Goal: Find specific page/section: Find specific page/section

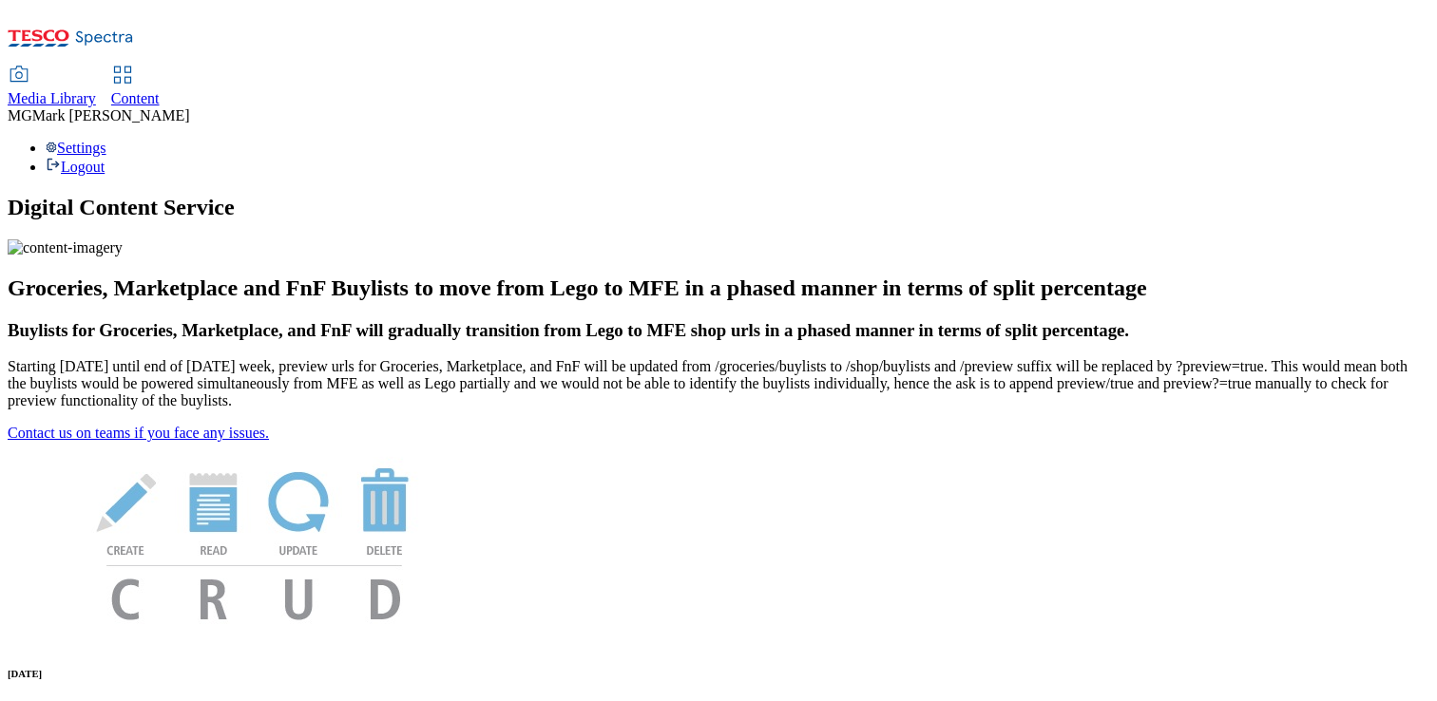
click at [96, 90] on span "Media Library" at bounding box center [52, 98] width 88 height 16
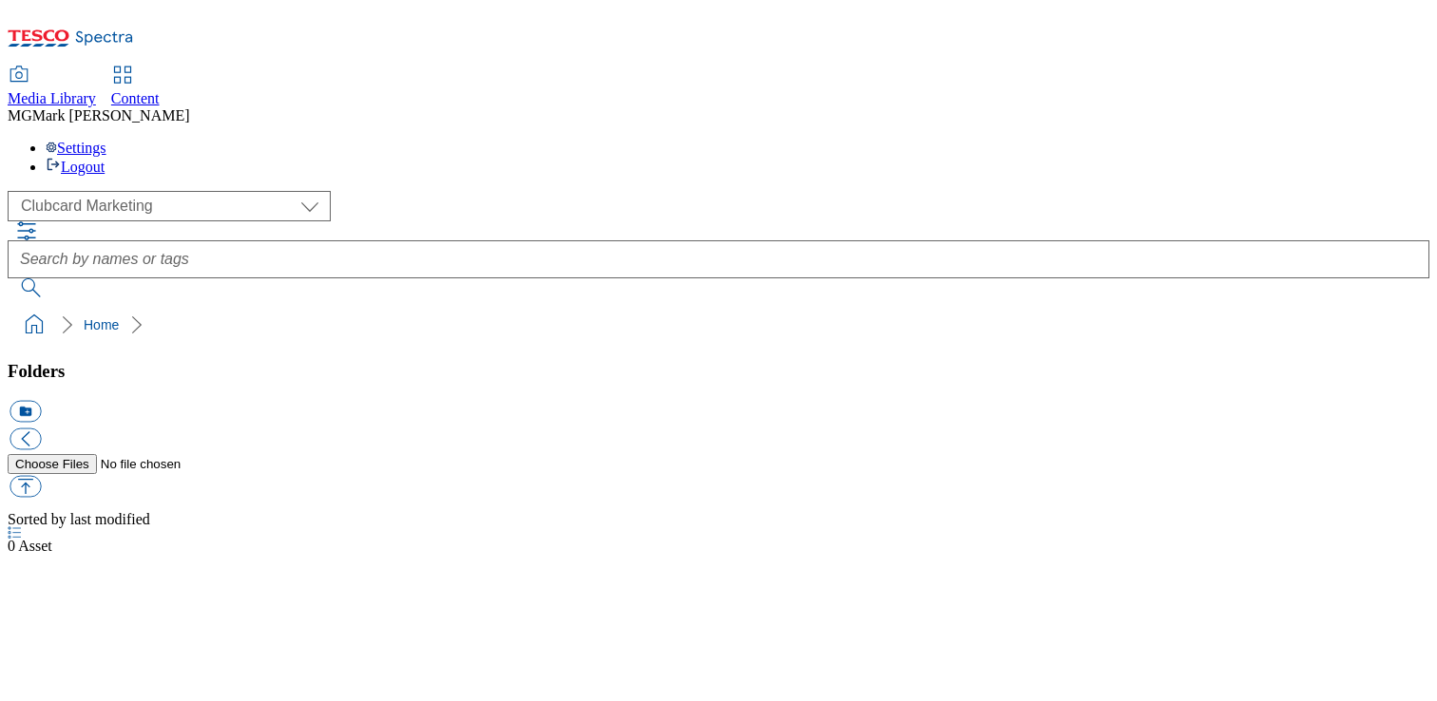
select select "flare-clubcard-mktg"
click at [160, 90] on span "Content" at bounding box center [135, 98] width 48 height 16
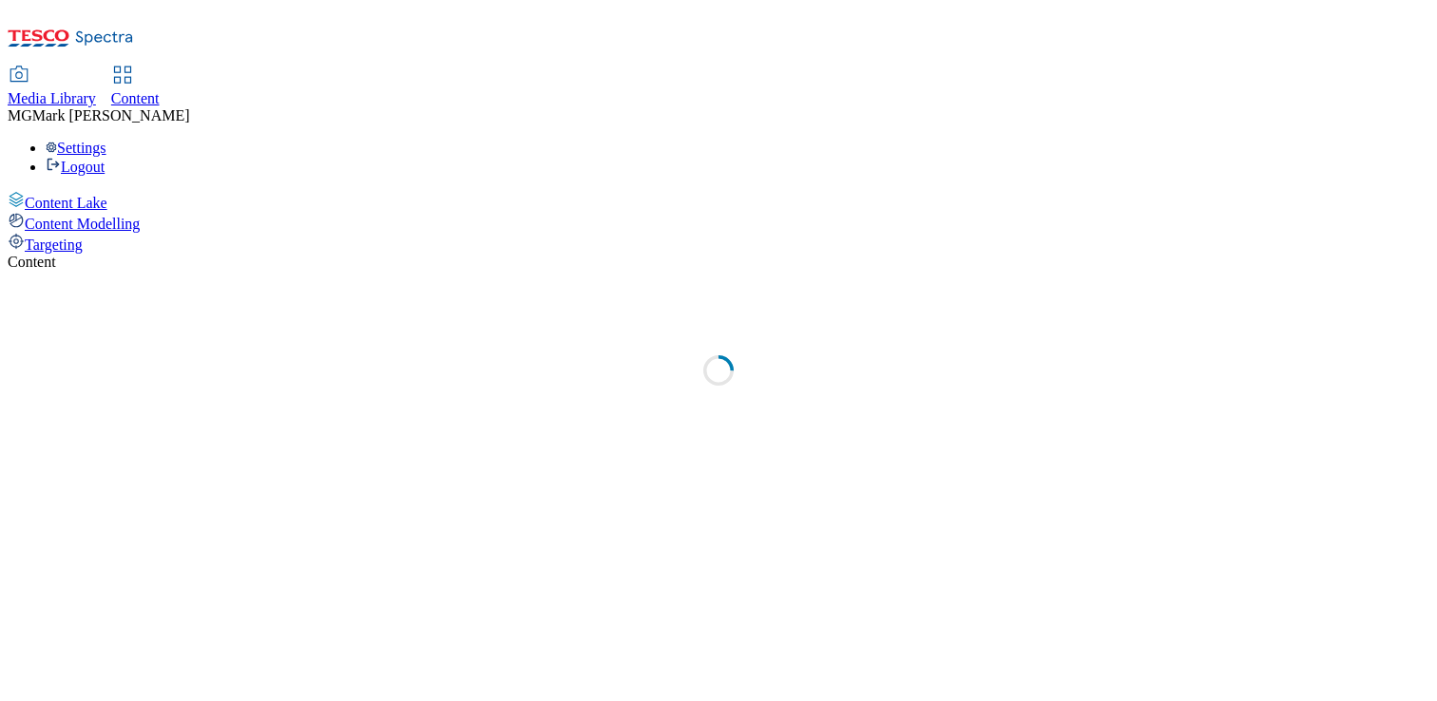
select select "flare-dotcom-sk"
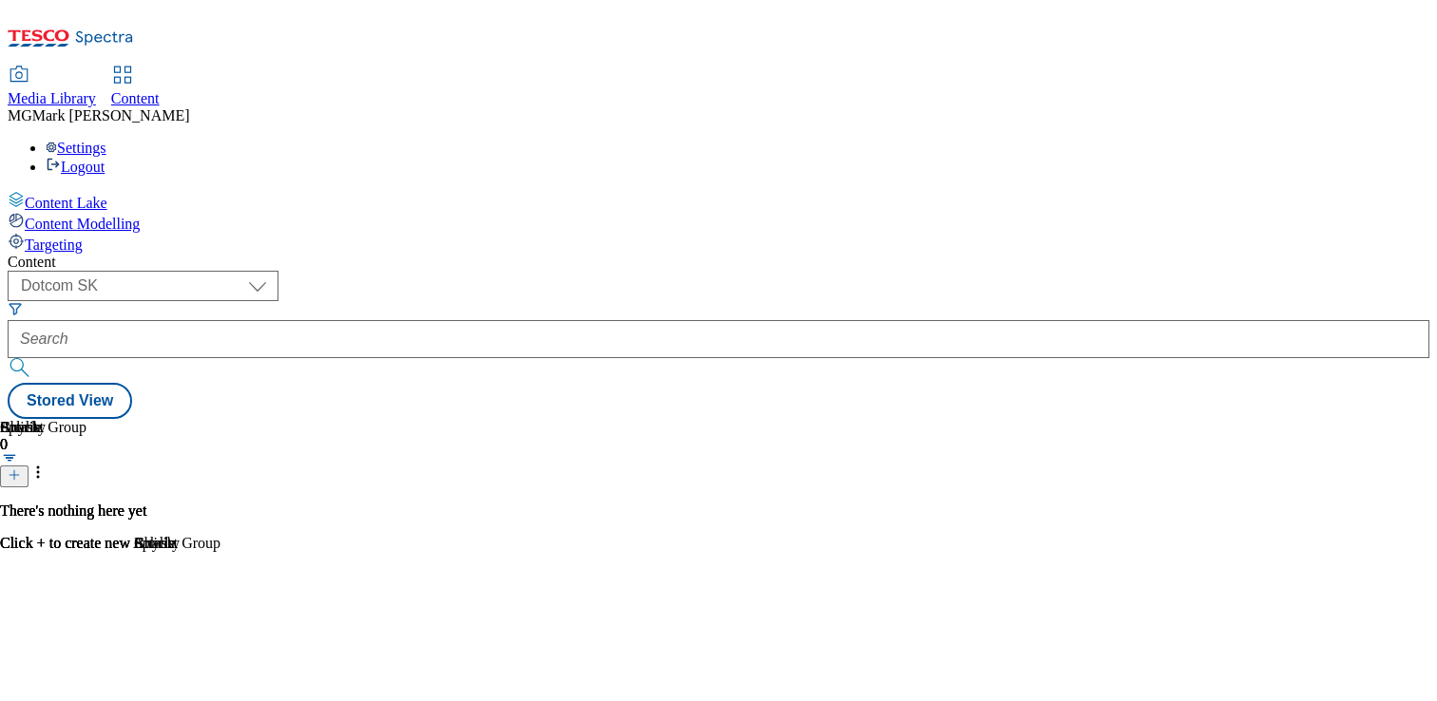
click at [96, 90] on div "Media Library" at bounding box center [52, 98] width 88 height 17
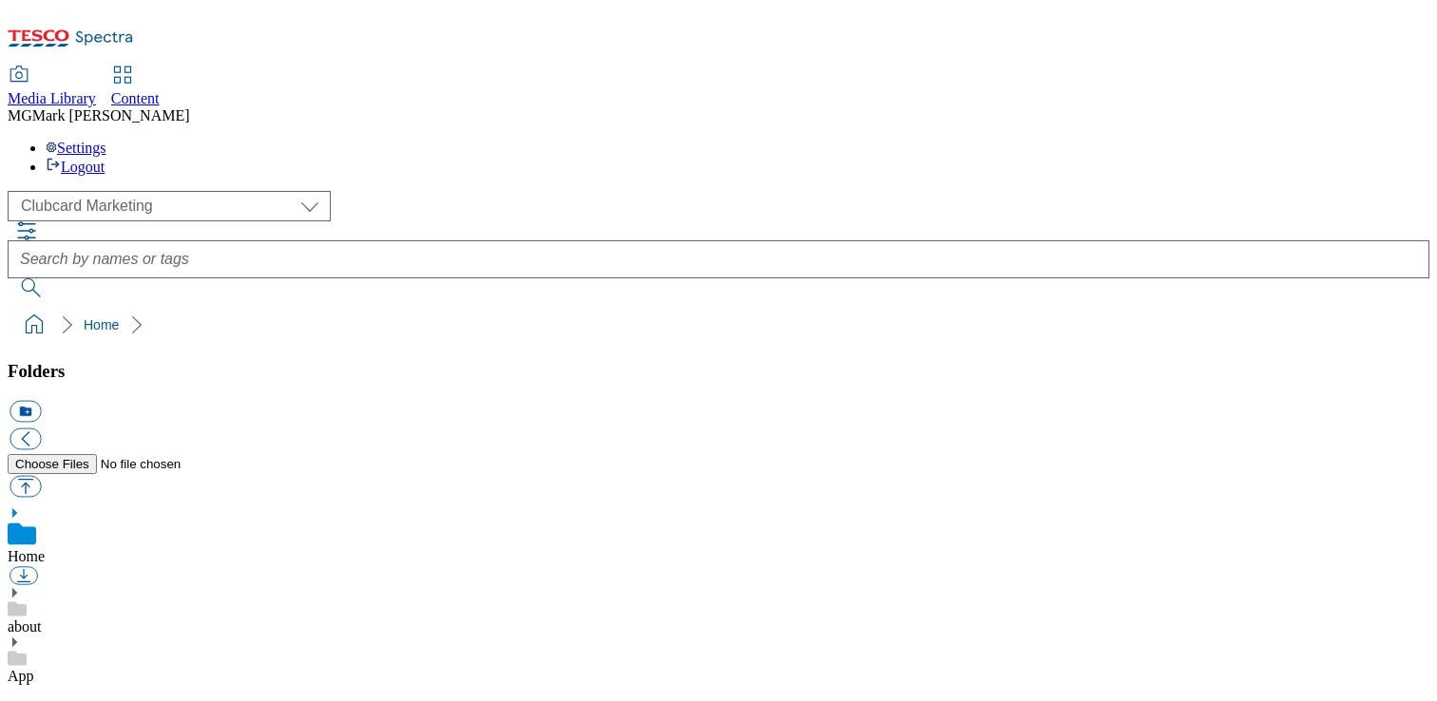
scroll to position [3, 0]
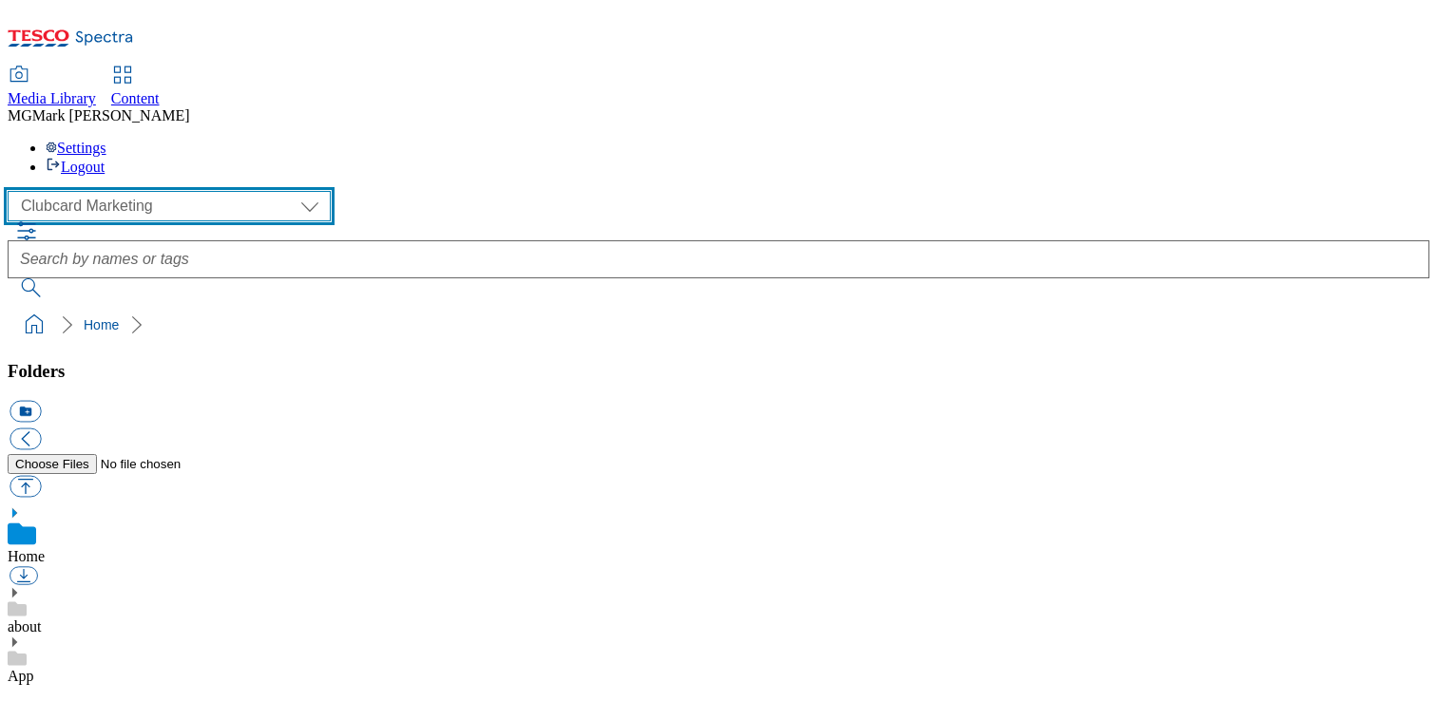
click at [142, 191] on select "Clubcard Marketing Dotcom UK FnF Stores GHS Marketing UK GHS Product UK GHS ROI…" at bounding box center [169, 206] width 323 height 30
select select "flare-homepage"
click at [13, 191] on select "Clubcard Marketing Dotcom UK FnF Stores GHS Marketing UK GHS Product UK GHS ROI…" at bounding box center [169, 206] width 323 height 30
